Goal: Task Accomplishment & Management: Use online tool/utility

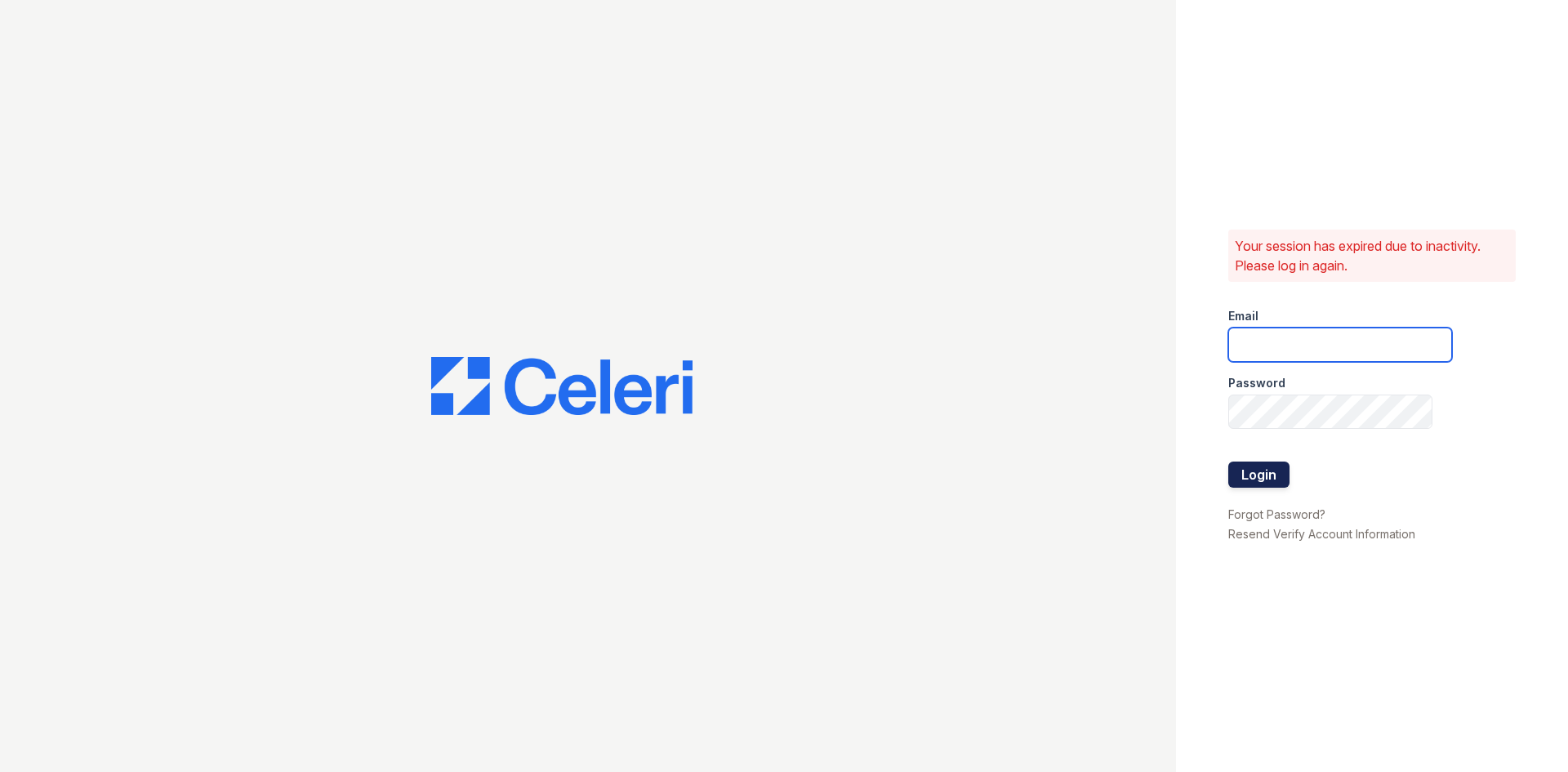
type input "[DOMAIN_NAME][EMAIL_ADDRESS][DOMAIN_NAME]"
click at [1259, 470] on button "Login" at bounding box center [1259, 475] width 61 height 26
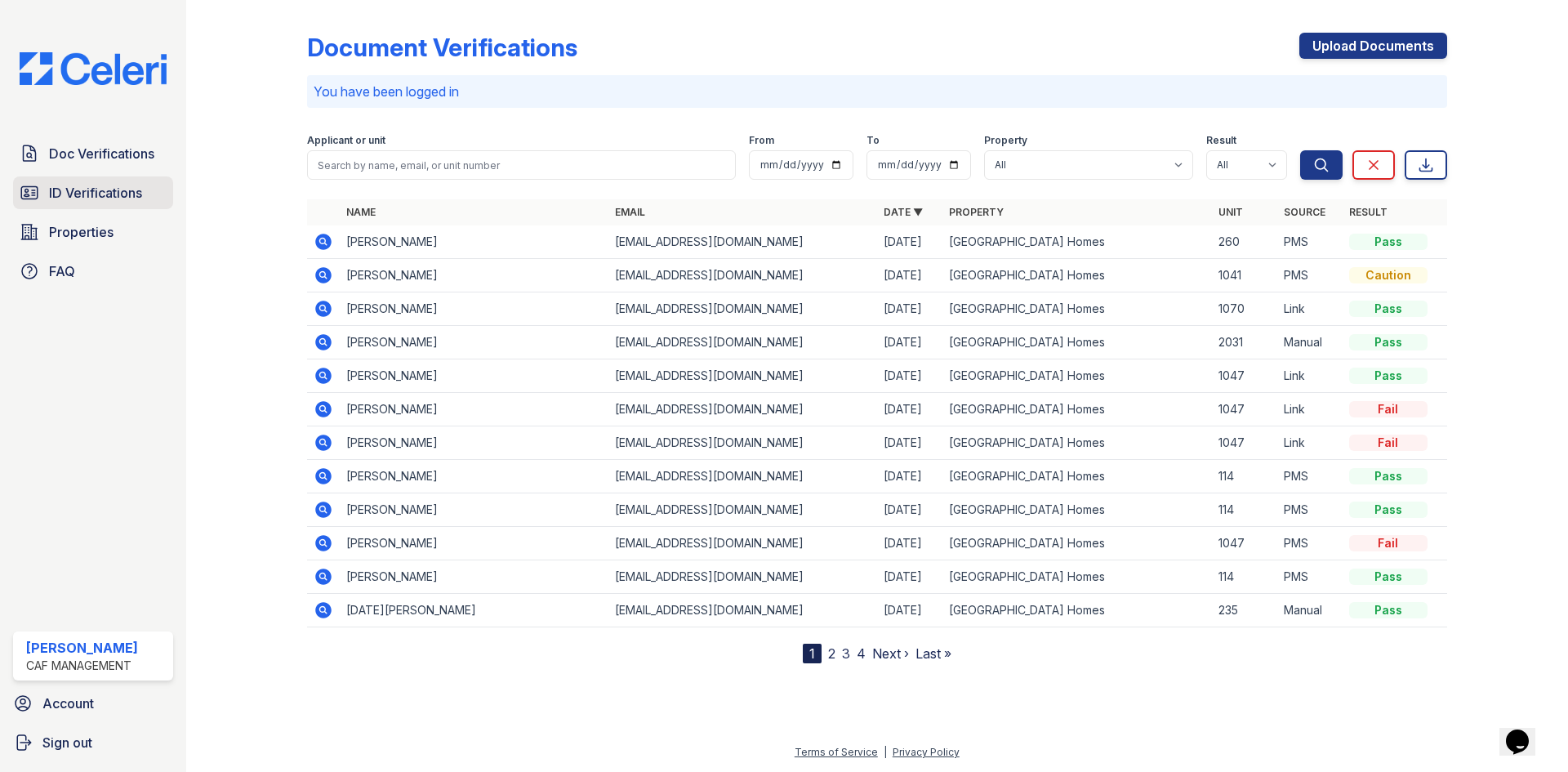
click at [87, 193] on span "ID Verifications" at bounding box center [95, 193] width 93 height 20
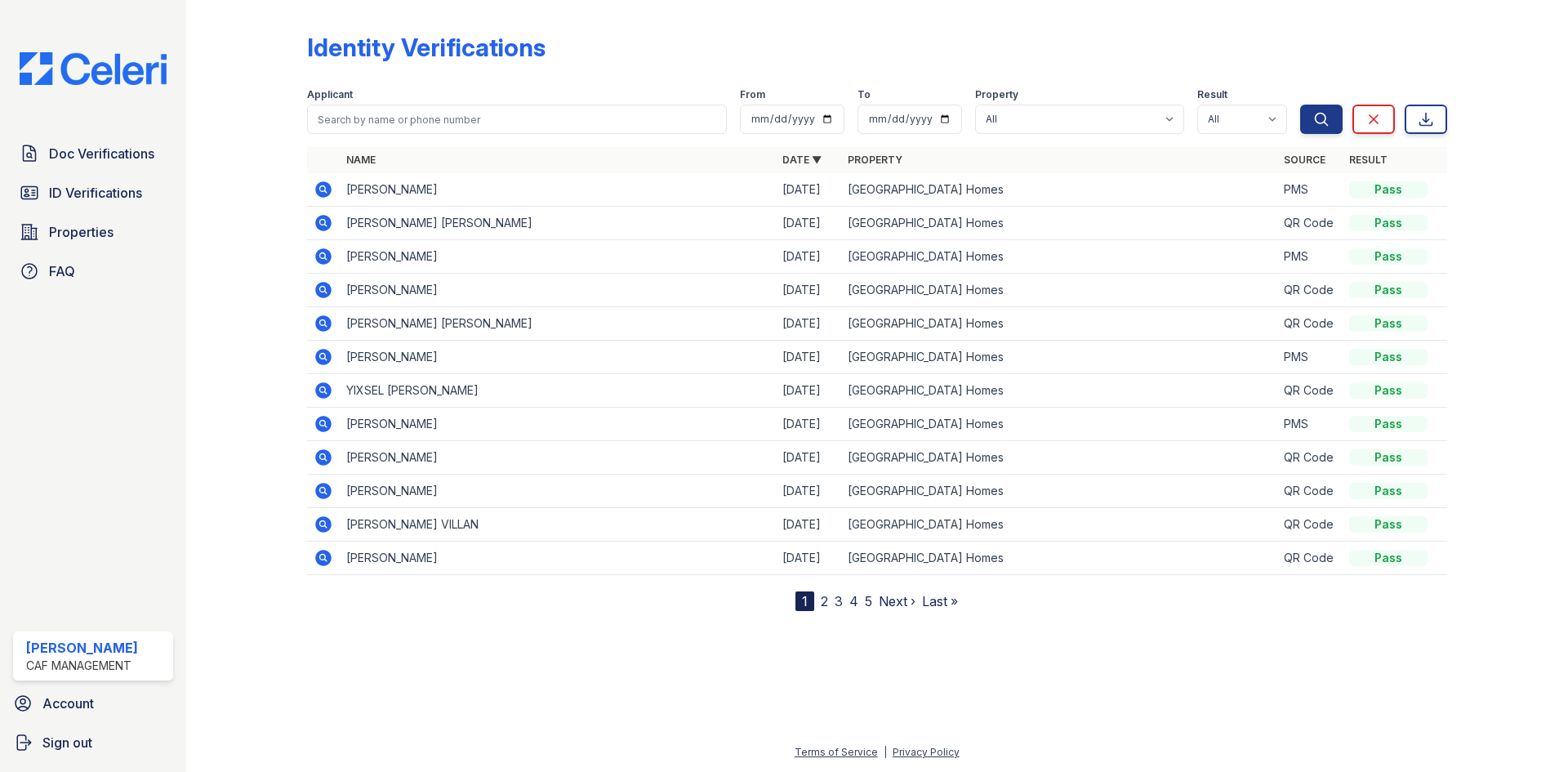
click at [182, 305] on div "Doc Verifications ID Verifications Properties FAQ Nicole Ramirez CAF Management…" at bounding box center [93, 386] width 187 height 772
drag, startPoint x: 243, startPoint y: 267, endPoint x: 245, endPoint y: 244, distance: 23.1
click at [243, 267] on div at bounding box center [259, 309] width 95 height 604
